Goal: Information Seeking & Learning: Understand process/instructions

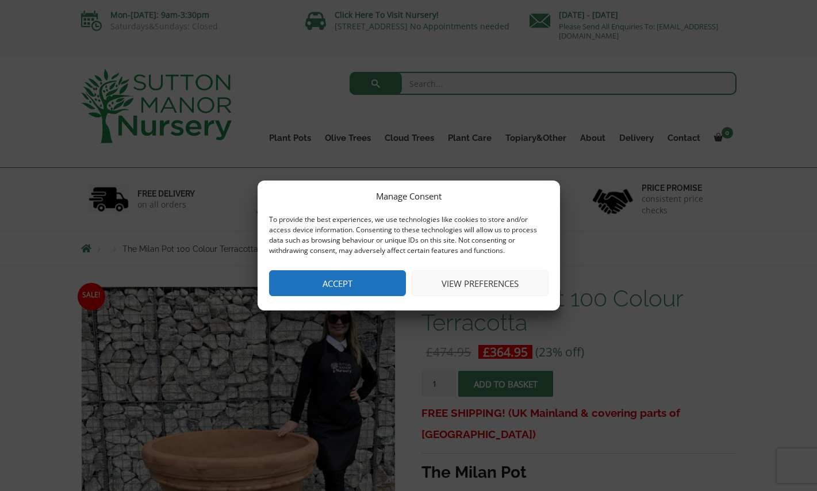
click at [362, 284] on button "Accept" at bounding box center [337, 283] width 137 height 26
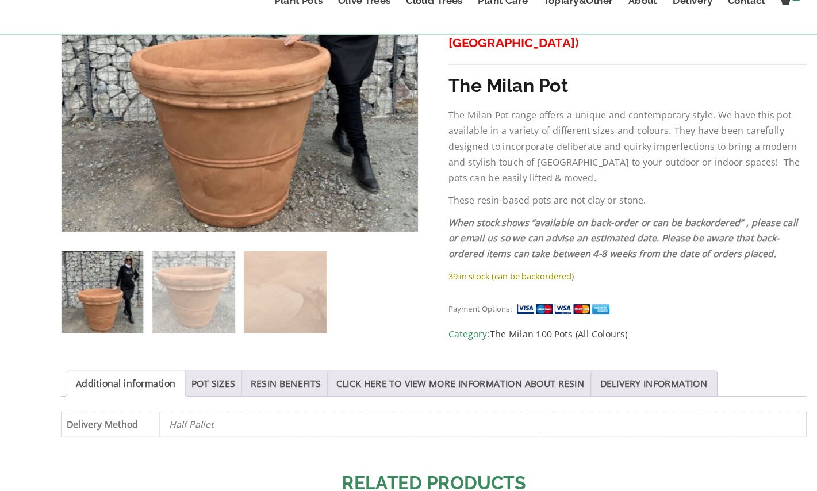
scroll to position [320, 0]
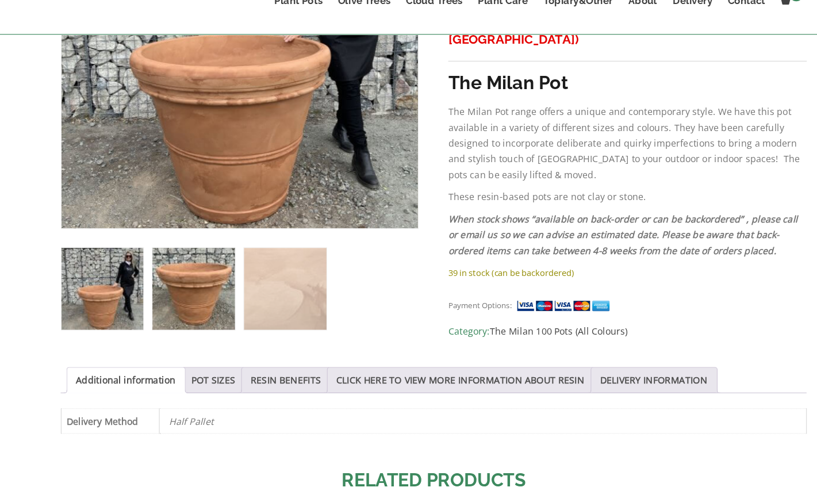
click at [223, 324] on img at bounding box center [198, 313] width 72 height 72
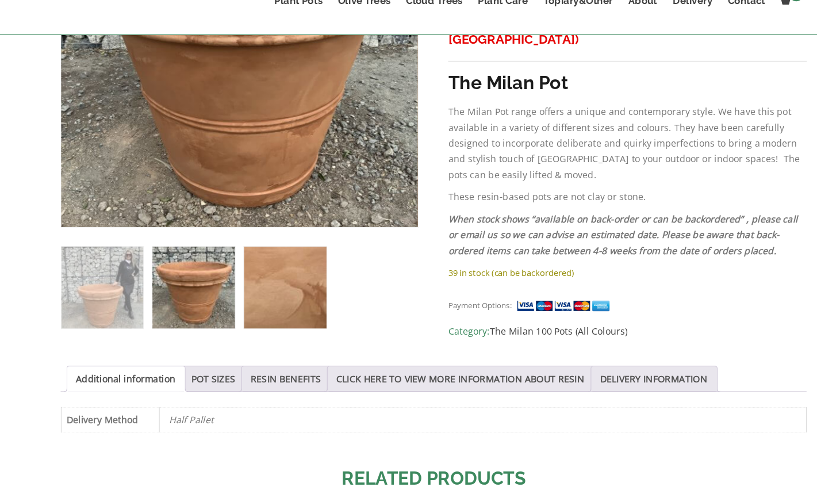
click at [288, 325] on img at bounding box center [278, 312] width 72 height 72
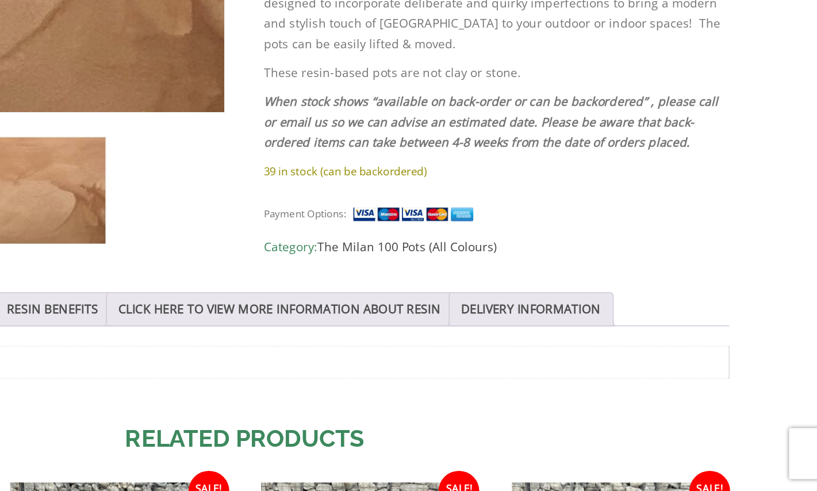
scroll to position [420, 0]
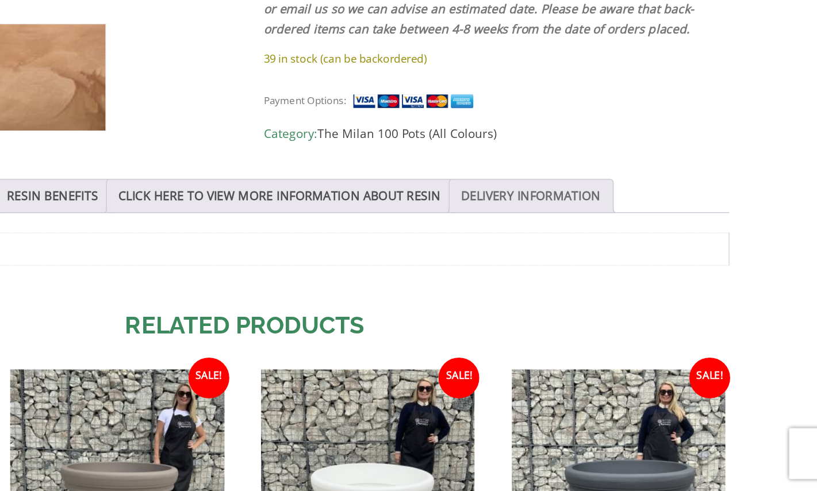
click at [588, 296] on link "DELIVERY INFORMATION" at bounding box center [603, 292] width 94 height 22
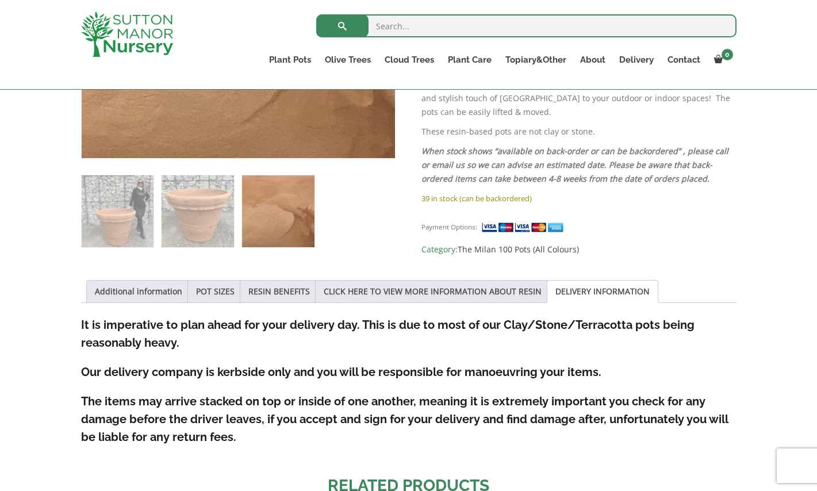
scroll to position [0, 0]
